Goal: Navigation & Orientation: Understand site structure

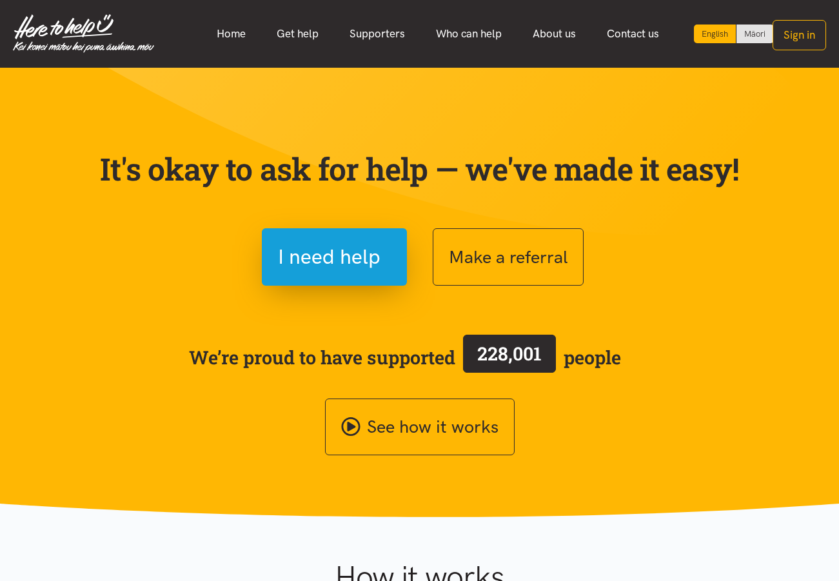
click at [63, 30] on img at bounding box center [83, 33] width 141 height 39
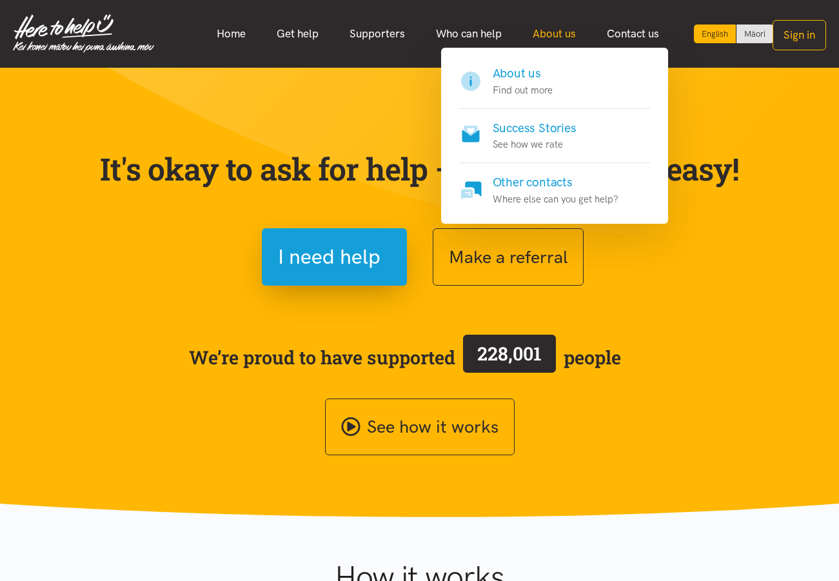
click at [564, 28] on link "About us" at bounding box center [554, 34] width 74 height 28
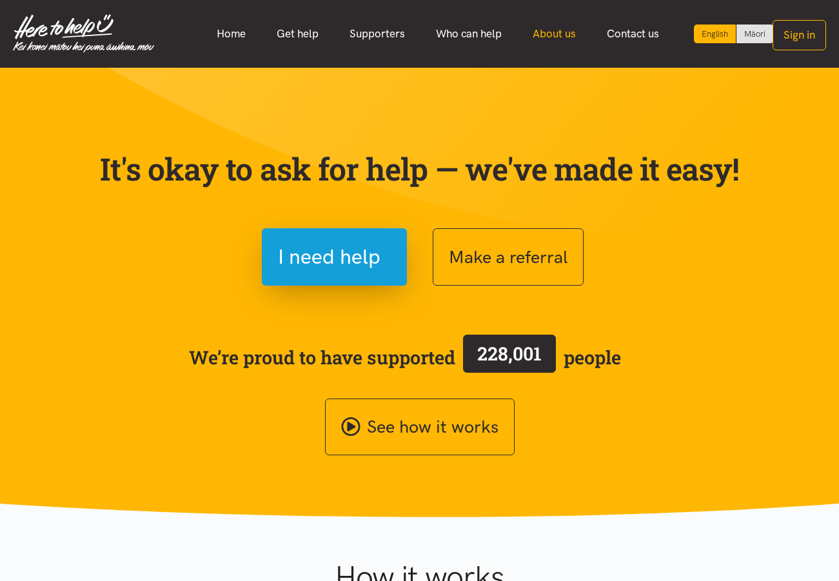
click at [564, 35] on link "About us" at bounding box center [554, 34] width 74 height 28
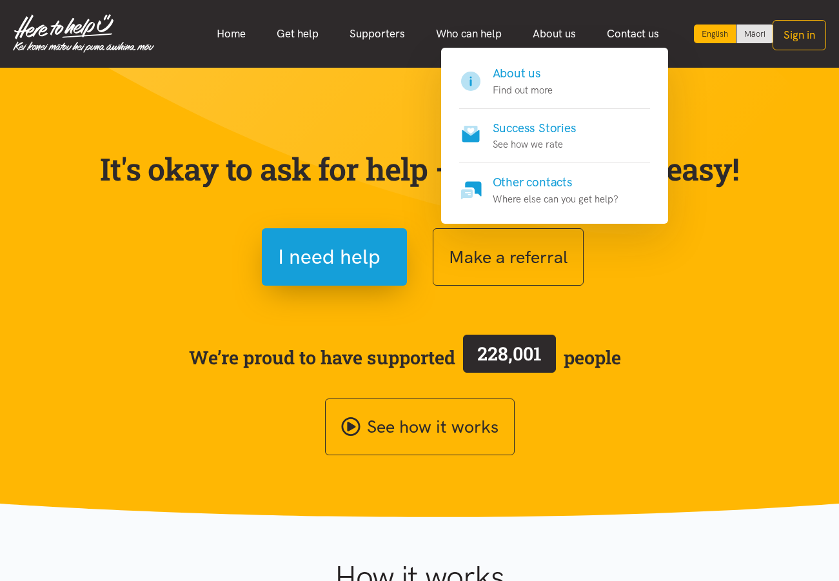
click at [539, 70] on h4 "About us" at bounding box center [523, 73] width 60 height 18
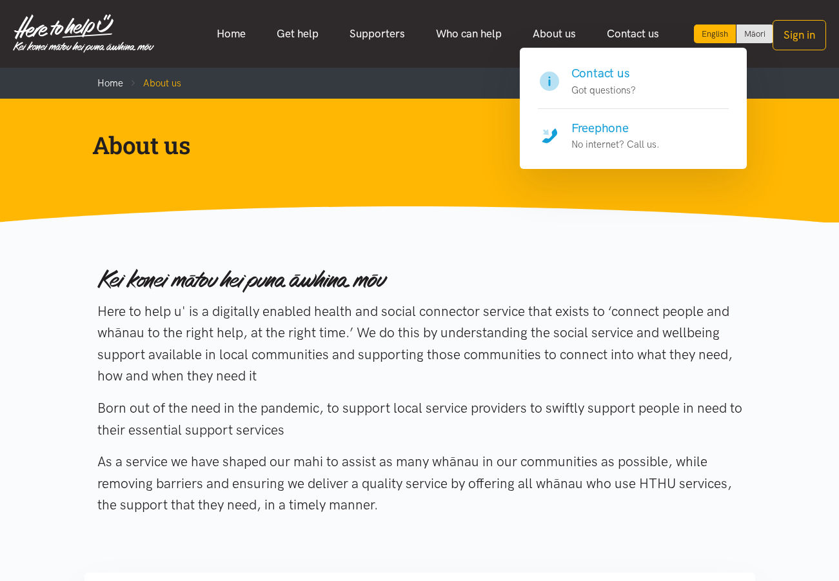
click at [600, 74] on h4 "Contact us" at bounding box center [603, 73] width 64 height 18
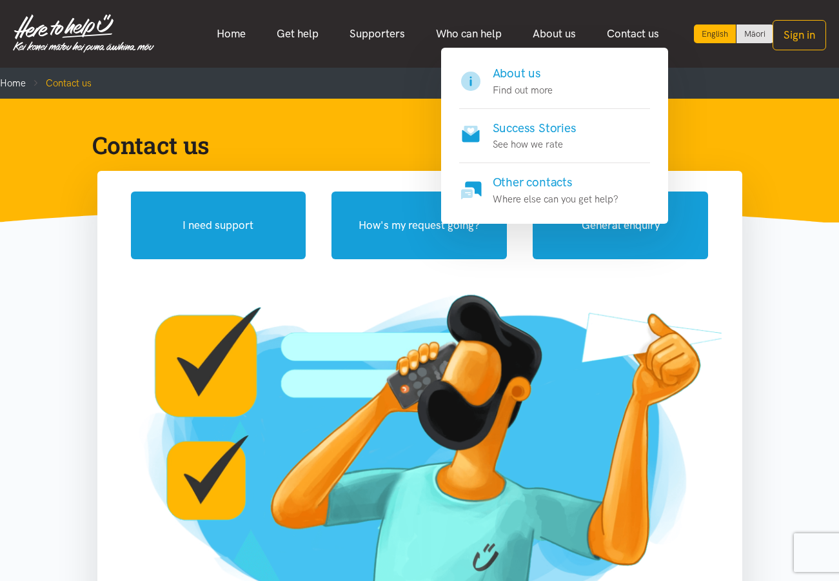
click at [523, 71] on h4 "About us" at bounding box center [523, 73] width 60 height 18
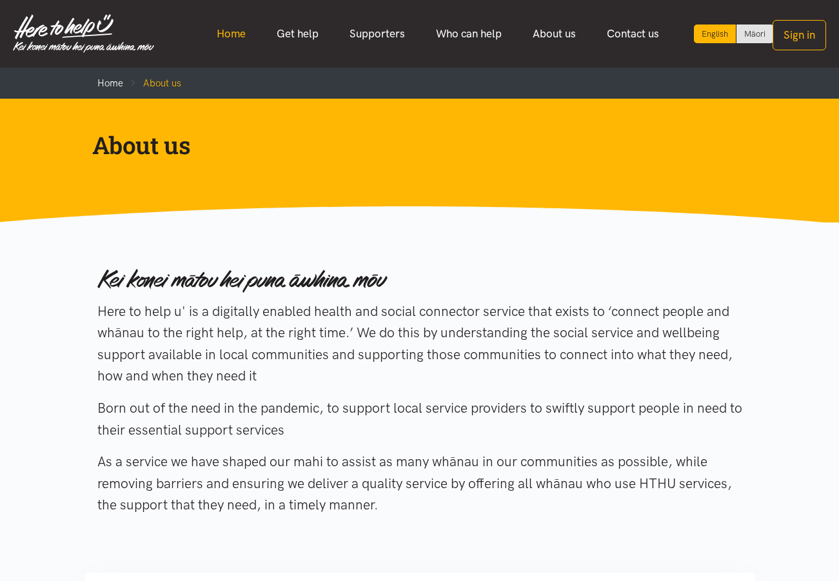
click at [237, 35] on link "Home" at bounding box center [231, 34] width 60 height 28
